Goal: Transaction & Acquisition: Subscribe to service/newsletter

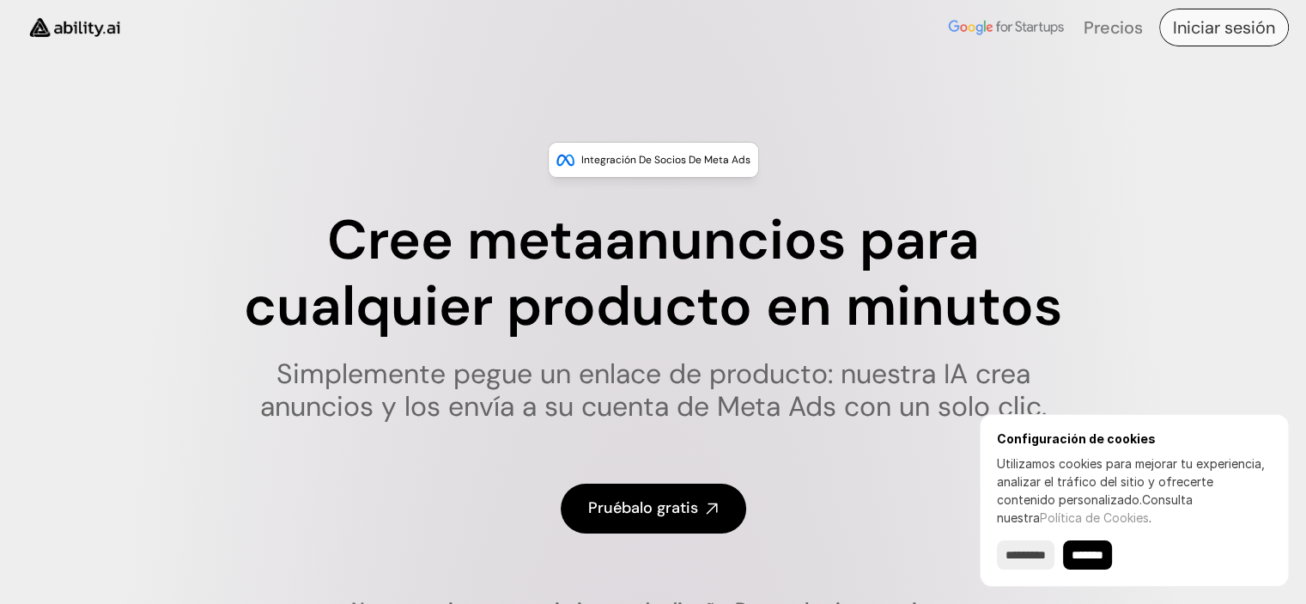
click at [1238, 33] on font "Iniciar sesión" at bounding box center [1224, 27] width 102 height 22
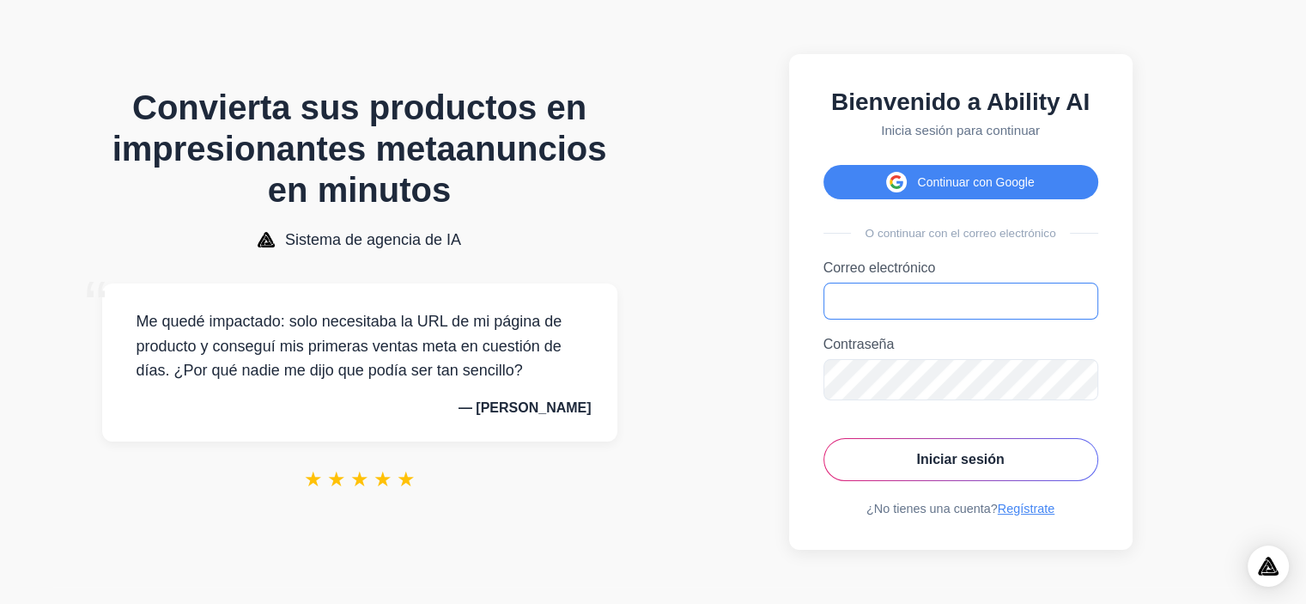
click at [929, 309] on input "Correo electrónico" at bounding box center [961, 301] width 275 height 37
type input "**********"
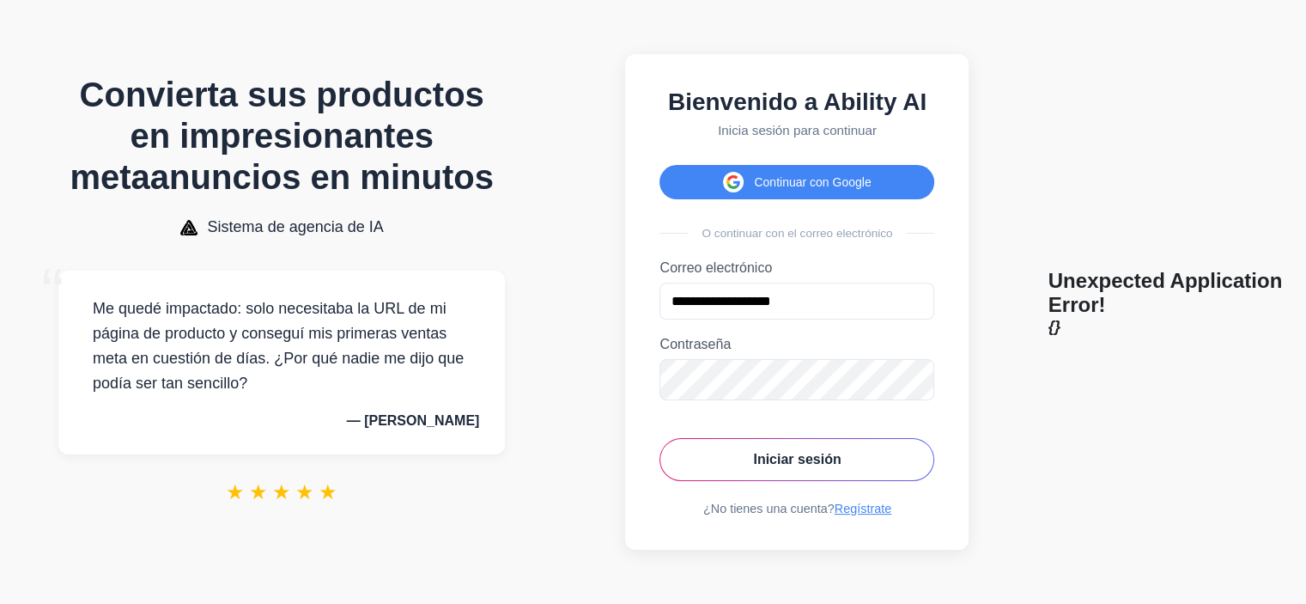
click at [1109, 389] on body "Convierta sus productos en impresionantes metaanuncios en minutos Sistema de ag…" at bounding box center [653, 302] width 1306 height 604
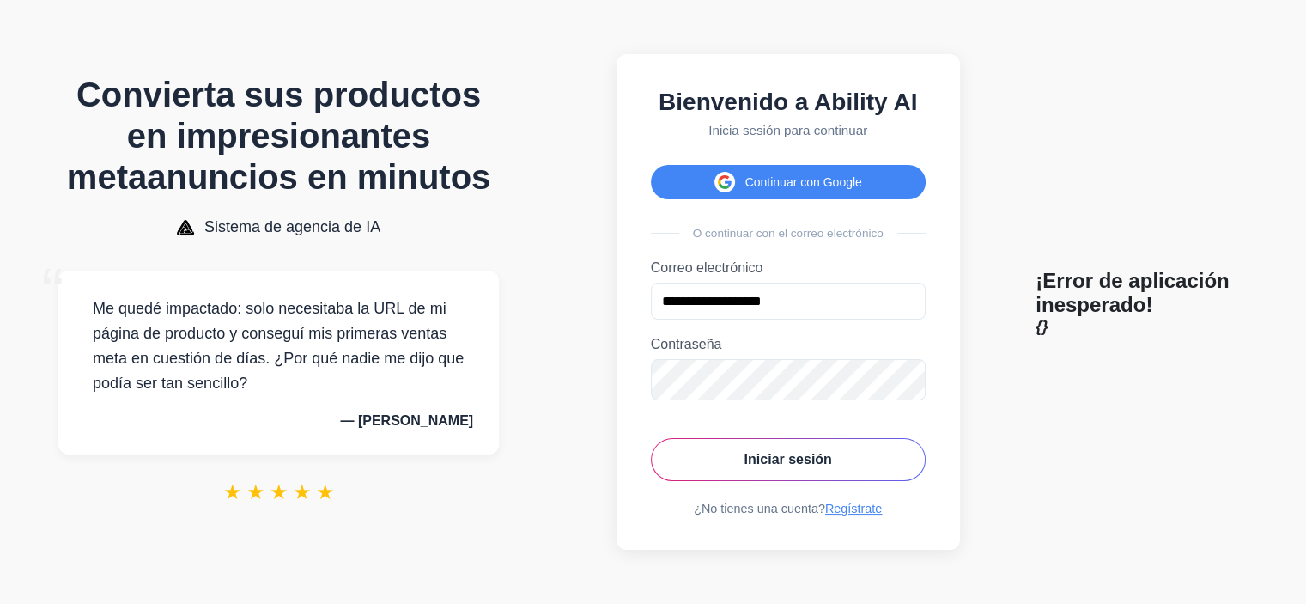
click at [1002, 430] on section "**********" at bounding box center [788, 301] width 496 height 569
click at [852, 515] on font "Regístrate" at bounding box center [853, 509] width 57 height 14
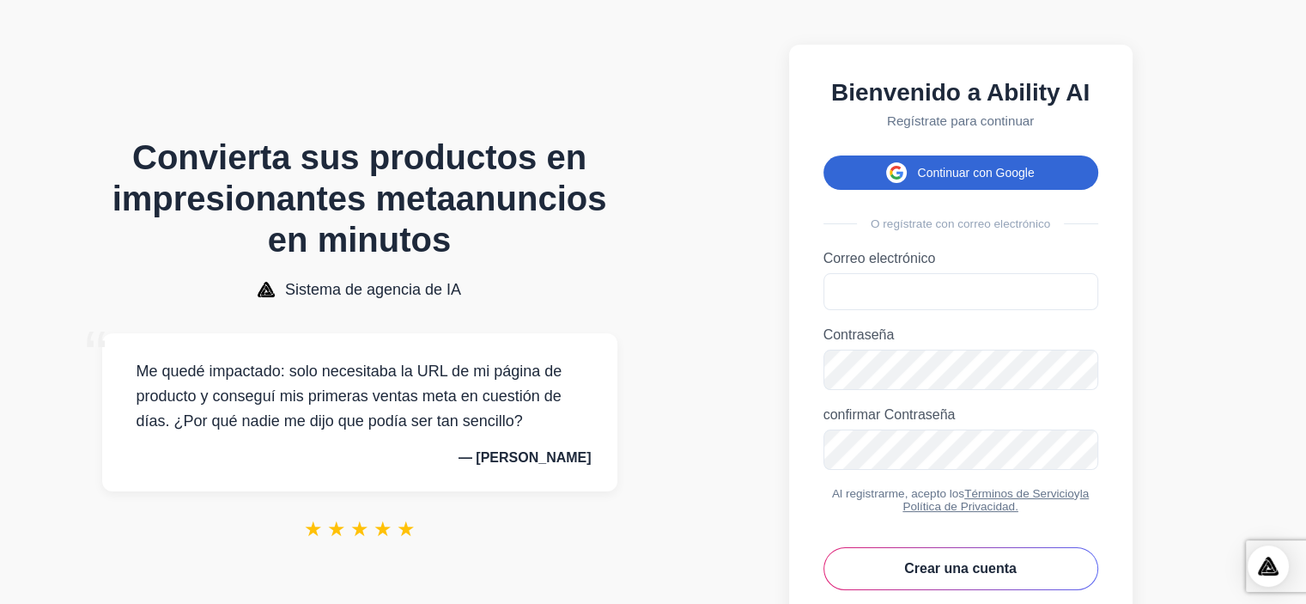
click at [938, 174] on font "Continuar con Google" at bounding box center [975, 173] width 117 height 14
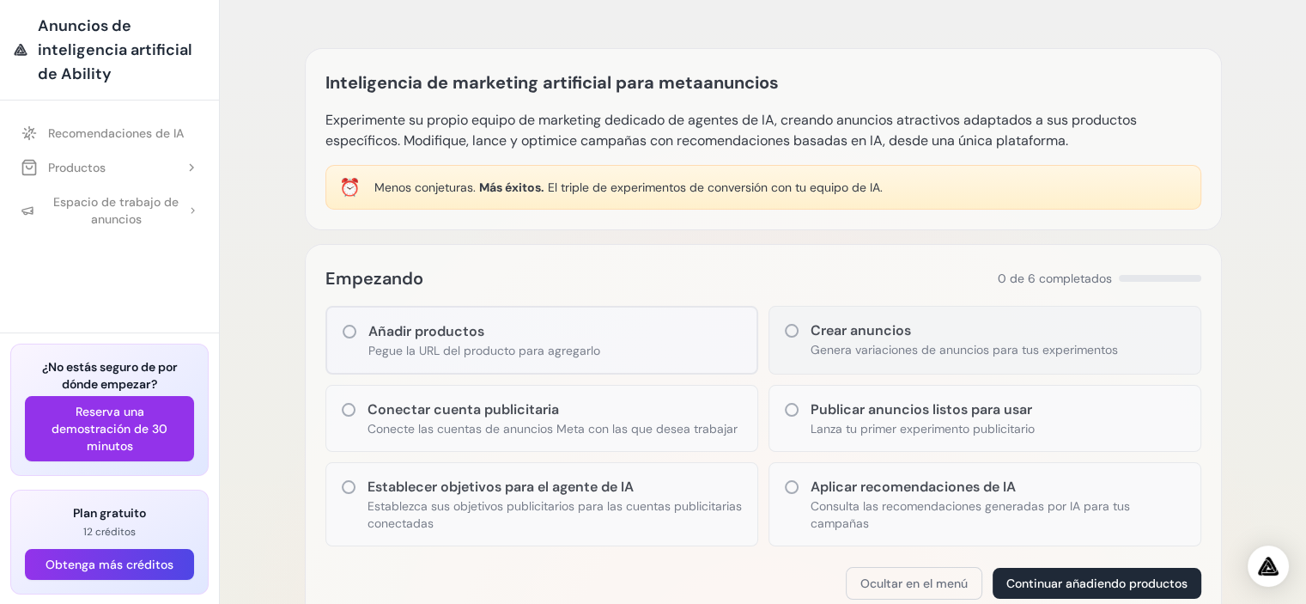
click at [789, 329] on icon at bounding box center [791, 330] width 17 height 17
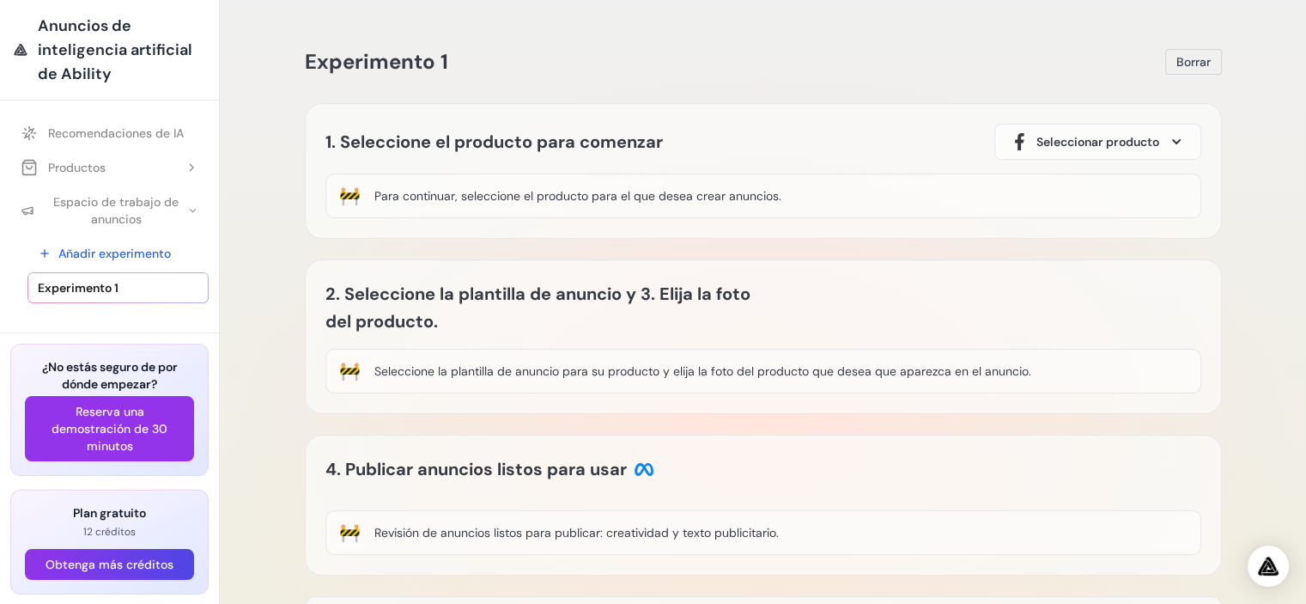
click at [1071, 143] on span "Seleccionar producto" at bounding box center [1098, 141] width 123 height 17
click at [855, 194] on div "🚧 Para continuar, seleccione el producto para el que desea crear anuncios." at bounding box center [763, 195] width 876 height 45
click at [891, 219] on div "1. Seleccione el producto para comenzar Seleccionar producto 🚧 Para continuar, …" at bounding box center [763, 171] width 917 height 136
click at [879, 196] on div "🚧 Para continuar, seleccione el producto para el que desea crear anuncios." at bounding box center [763, 195] width 876 height 45
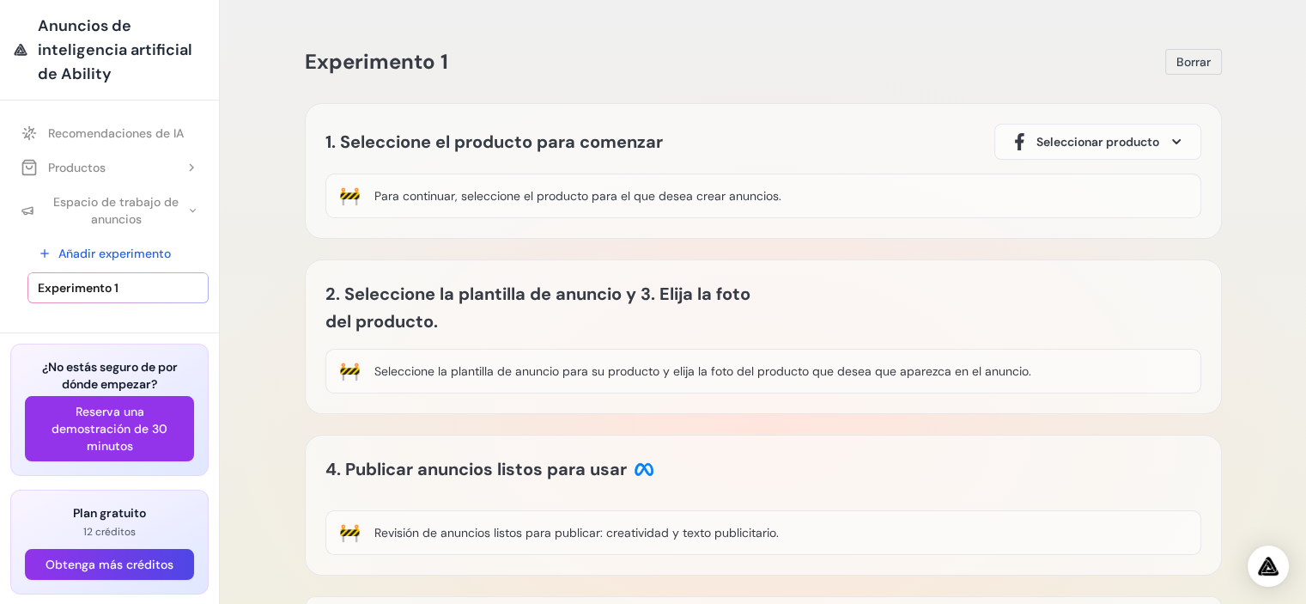
click at [164, 288] on link "Experimento 1" at bounding box center [117, 287] width 181 height 31
click at [473, 185] on div "🚧 Para continuar, seleccione el producto para el que desea crear anuncios." at bounding box center [763, 195] width 876 height 45
click at [474, 198] on font "Para continuar, seleccione el producto para el que desea crear anuncios." at bounding box center [577, 195] width 407 height 15
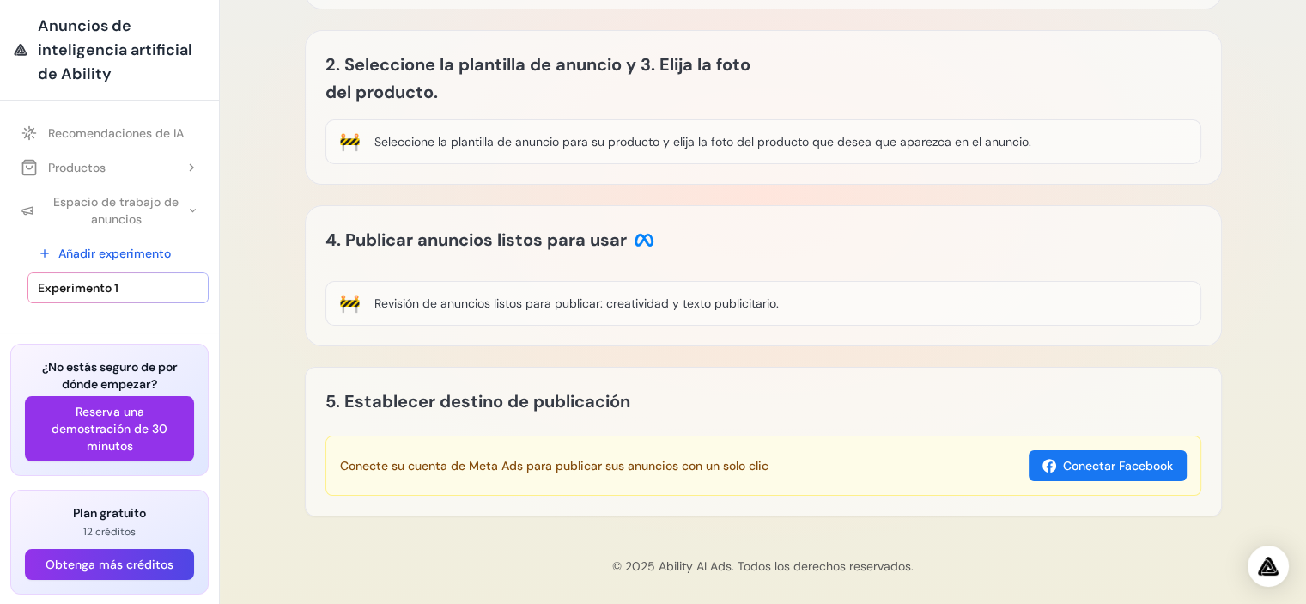
scroll to position [225, 0]
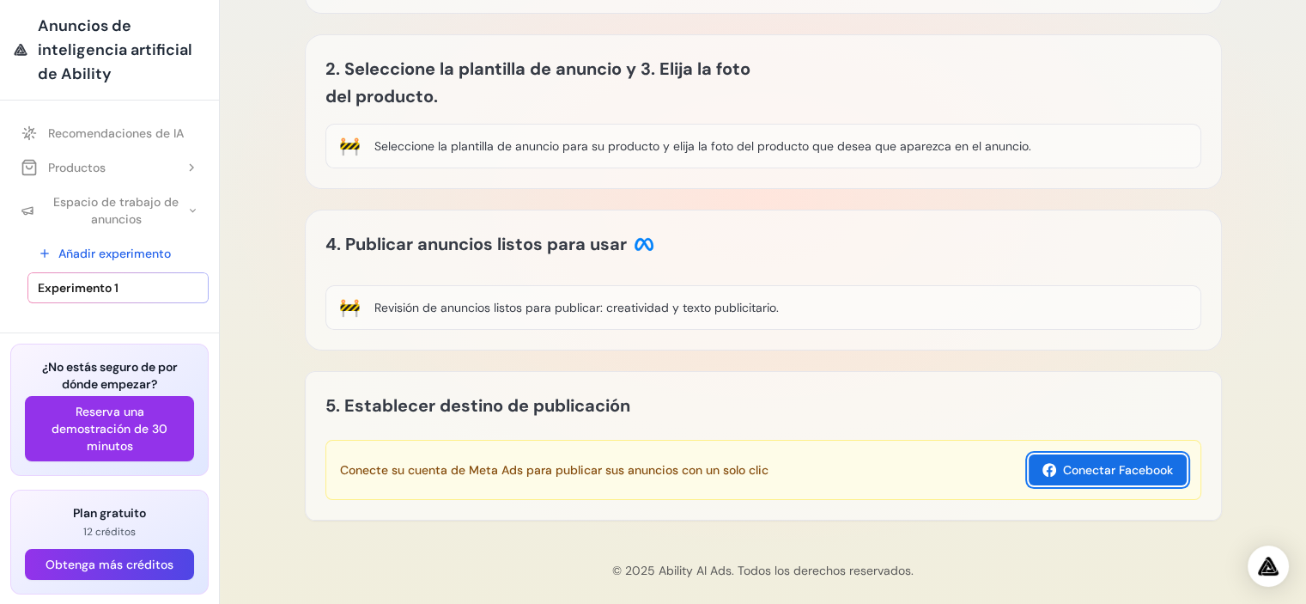
click at [1090, 463] on font "Conectar Facebook" at bounding box center [1118, 469] width 110 height 15
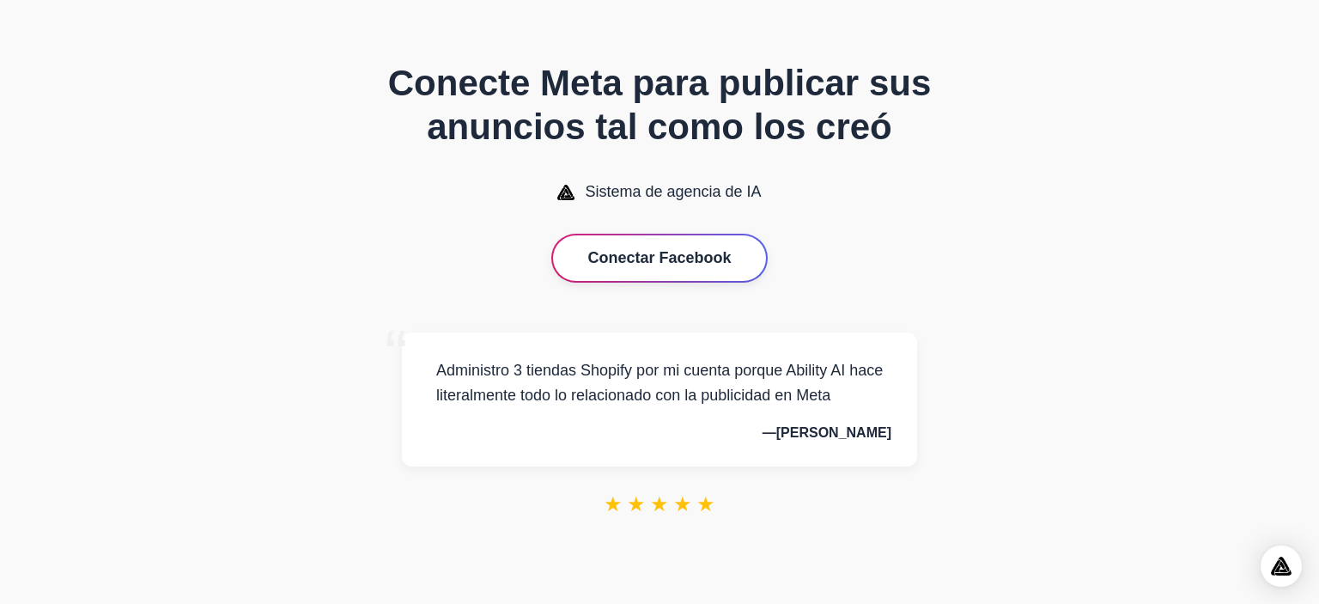
click at [666, 253] on font "Conectar Facebook" at bounding box center [658, 257] width 143 height 17
